Goal: Book appointment/travel/reservation

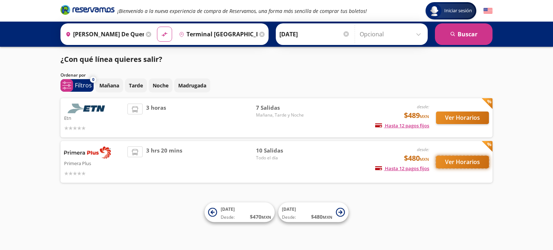
click at [454, 162] on button "Ver Horarios" at bounding box center [462, 162] width 53 height 13
click at [462, 116] on button "Ver Horarios" at bounding box center [462, 118] width 53 height 13
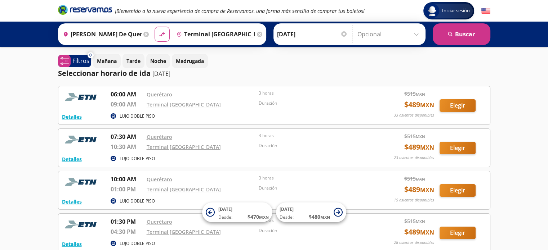
click at [342, 36] on div at bounding box center [343, 33] width 5 height 5
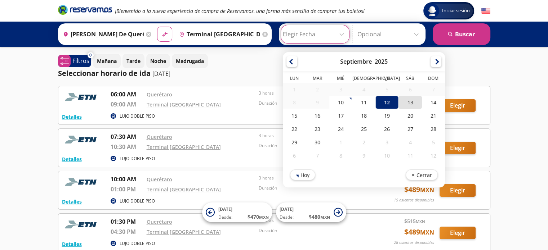
click at [405, 103] on div "13" at bounding box center [409, 102] width 23 height 13
type input "[DATE]"
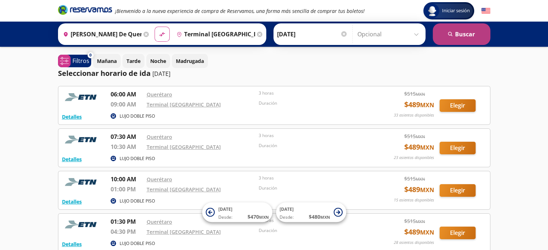
click at [452, 29] on button "search [GEOGRAPHIC_DATA]" at bounding box center [461, 34] width 58 height 22
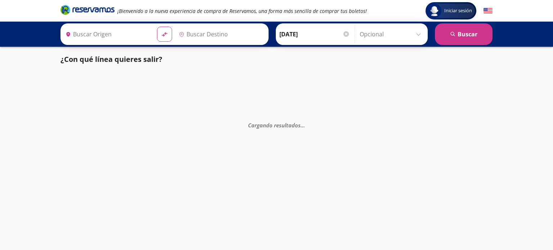
type input "[PERSON_NAME] de Querétaro, [GEOGRAPHIC_DATA]"
type input "Terminal [GEOGRAPHIC_DATA], [GEOGRAPHIC_DATA]"
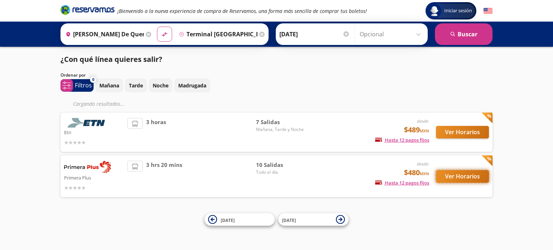
click at [470, 175] on button "Ver Horarios" at bounding box center [462, 176] width 53 height 13
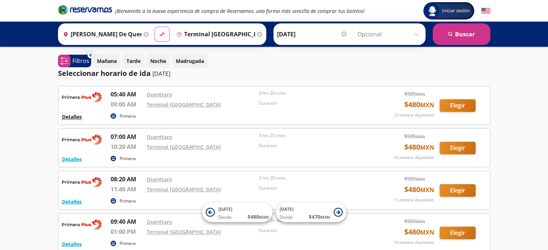
click at [72, 115] on button "Detalles" at bounding box center [72, 117] width 20 height 8
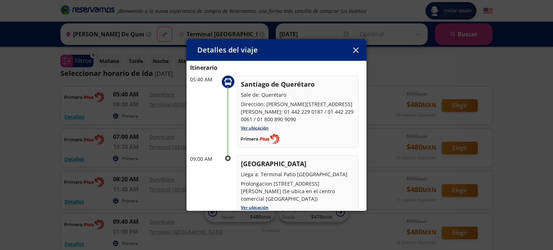
scroll to position [27, 0]
click at [251, 126] on link "Ver ubicación" at bounding box center [255, 128] width 28 height 6
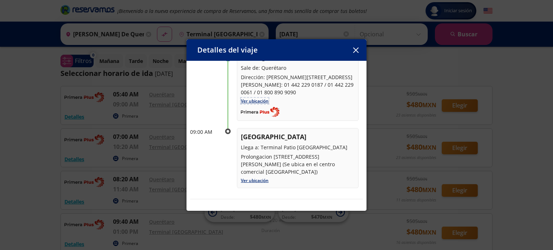
scroll to position [60, 0]
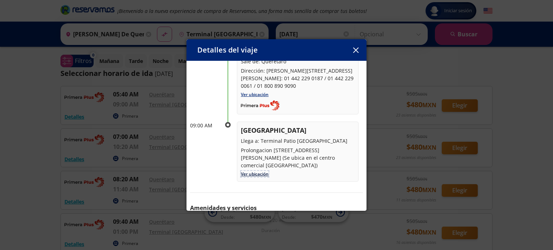
click at [254, 172] on link "Ver ubicación" at bounding box center [255, 174] width 28 height 6
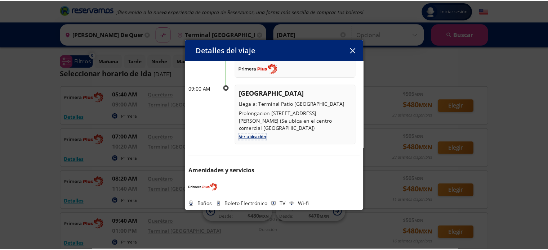
scroll to position [0, 0]
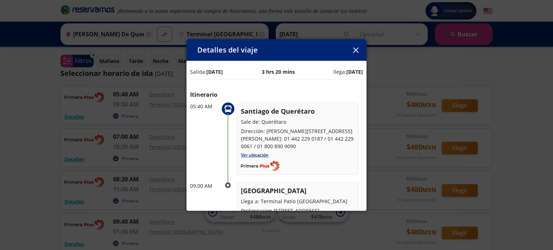
click at [358, 49] on icon "button" at bounding box center [355, 50] width 5 height 5
